Goal: Find specific page/section: Find specific page/section

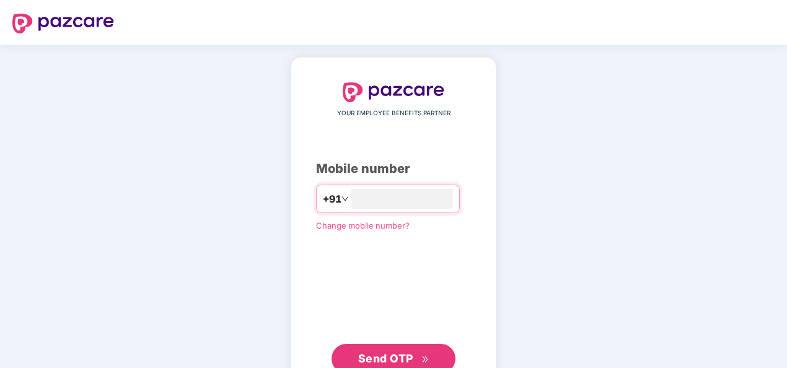
type input "**********"
click at [399, 356] on span "Send OTP" at bounding box center [385, 358] width 55 height 13
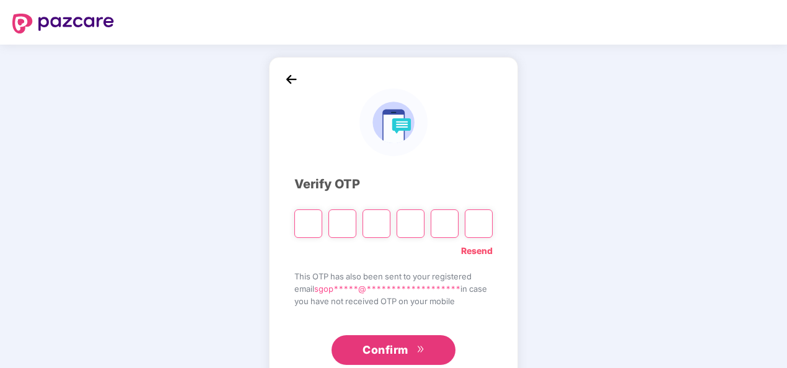
type input "*"
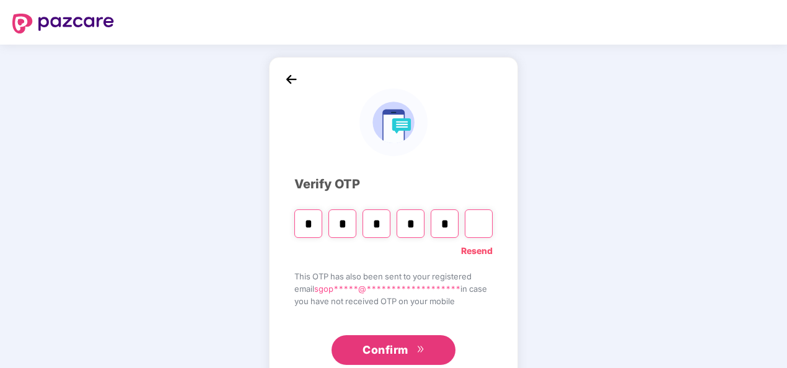
type input "*"
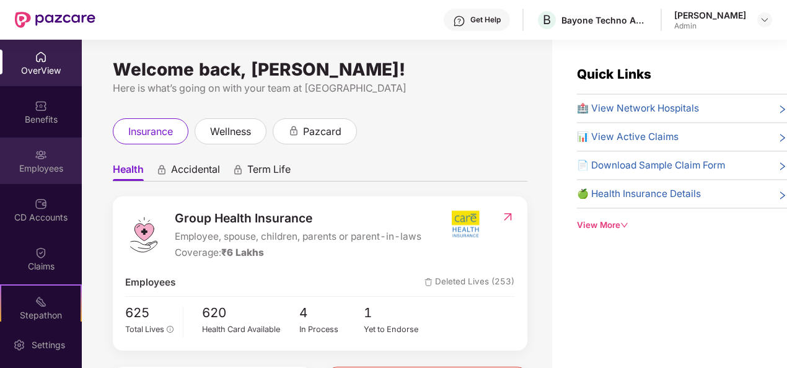
click at [40, 164] on div "Employees" at bounding box center [41, 168] width 82 height 12
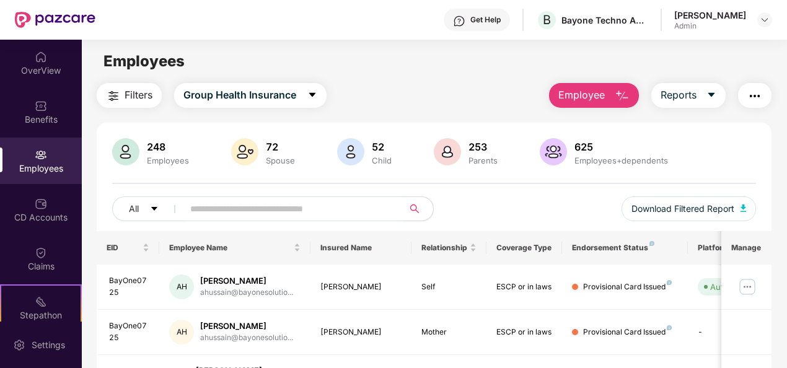
click at [283, 205] on input "text" at bounding box center [288, 209] width 196 height 19
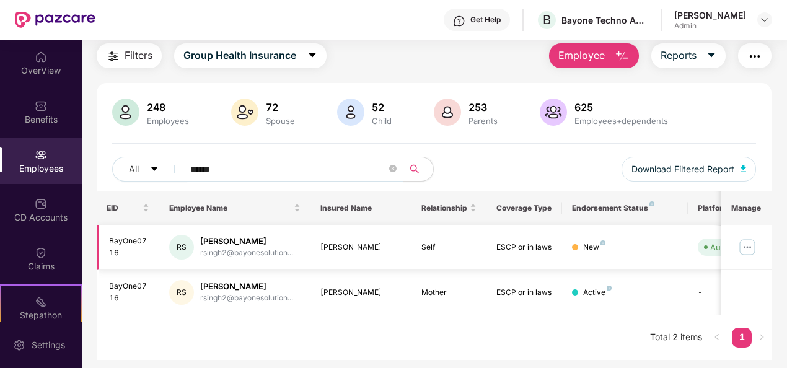
type input "******"
click at [222, 244] on div "[PERSON_NAME]" at bounding box center [246, 241] width 93 height 12
click at [209, 240] on div "[PERSON_NAME]" at bounding box center [246, 241] width 93 height 12
click at [754, 248] on img at bounding box center [747, 247] width 20 height 20
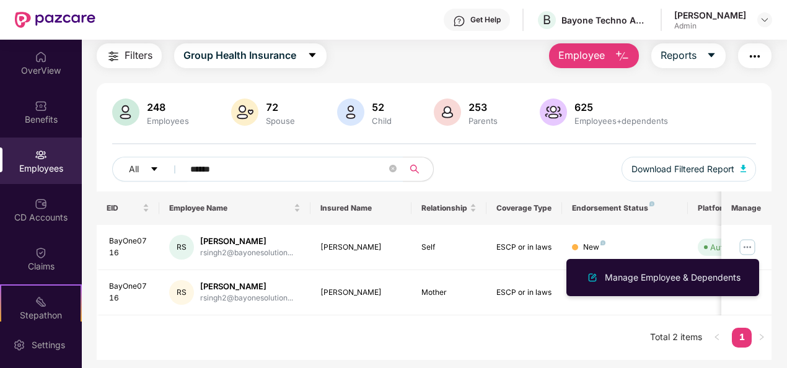
click at [393, 323] on div "EID Employee Name Insured Name Relationship Coverage Type Endorsement Status Pl…" at bounding box center [435, 275] width 676 height 169
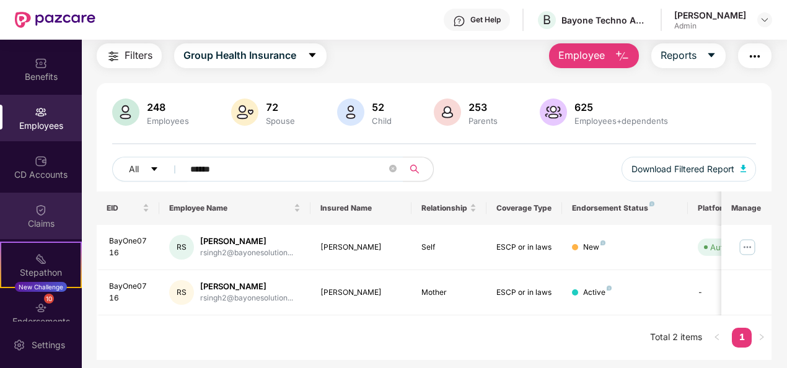
scroll to position [62, 0]
